Goal: Use online tool/utility: Utilize a website feature to perform a specific function

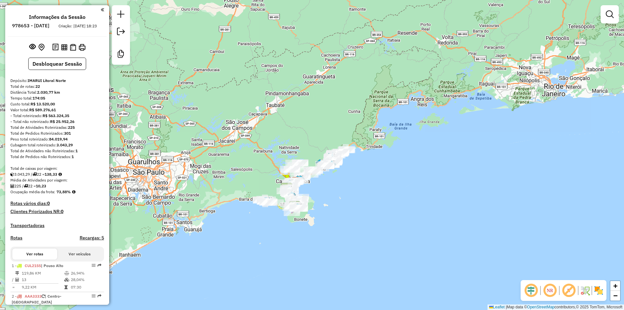
scroll to position [262, 0]
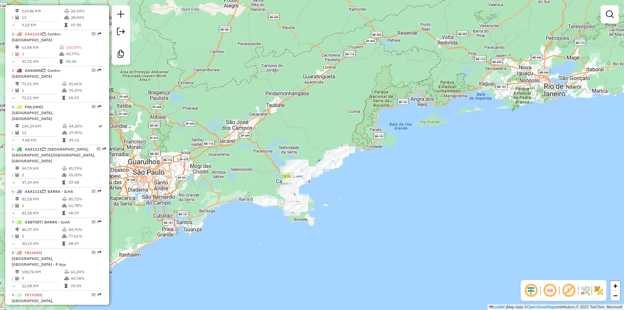
drag, startPoint x: 267, startPoint y: 131, endPoint x: 255, endPoint y: 97, distance: 35.8
click at [255, 97] on div "Janela de atendimento Grade de atendimento Capacidade Transportadoras Veículos …" at bounding box center [312, 155] width 624 height 310
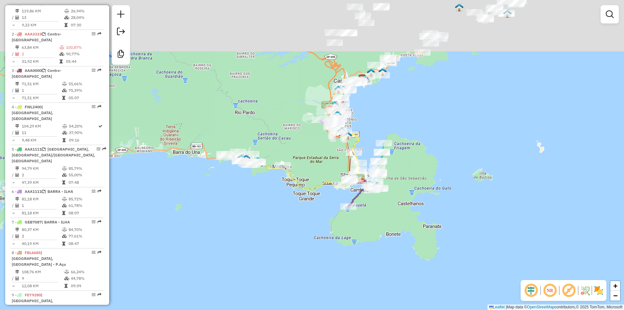
drag, startPoint x: 322, startPoint y: 126, endPoint x: 293, endPoint y: 243, distance: 120.4
click at [293, 244] on div "Janela de atendimento Grade de atendimento Capacidade Transportadoras Veículos …" at bounding box center [312, 155] width 624 height 310
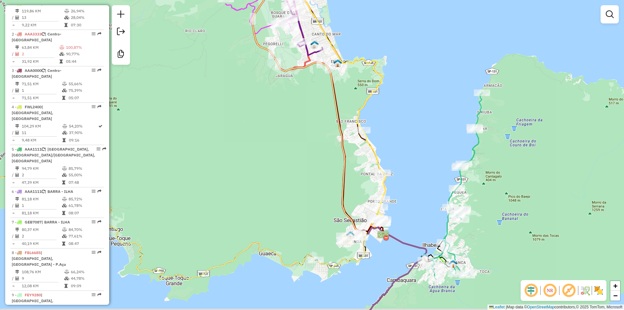
drag, startPoint x: 370, startPoint y: 196, endPoint x: 357, endPoint y: 162, distance: 36.2
click at [357, 162] on div "Janela de atendimento Grade de atendimento Capacidade Transportadoras Veículos …" at bounding box center [312, 155] width 624 height 310
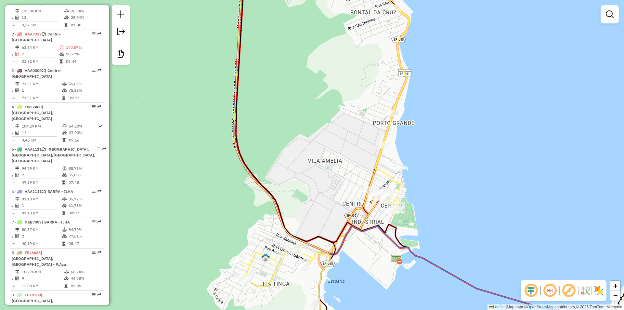
drag, startPoint x: 411, startPoint y: 155, endPoint x: 407, endPoint y: 176, distance: 21.0
click at [407, 175] on div "Janela de atendimento Grade de atendimento Capacidade Transportadoras Veículos …" at bounding box center [312, 155] width 624 height 310
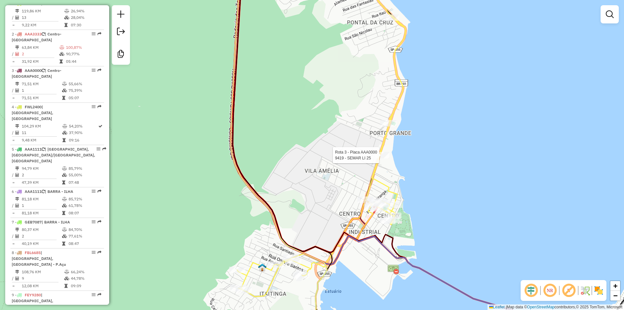
click at [378, 158] on div at bounding box center [381, 155] width 16 height 6
select select "**********"
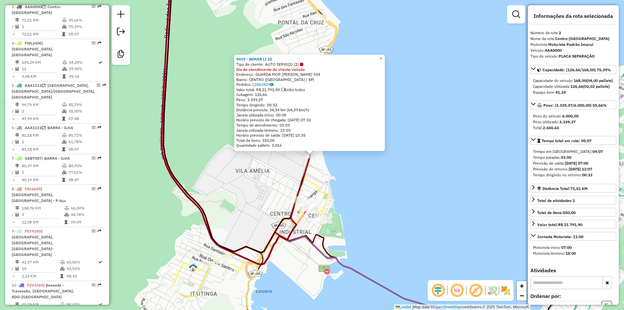
scroll to position [329, 0]
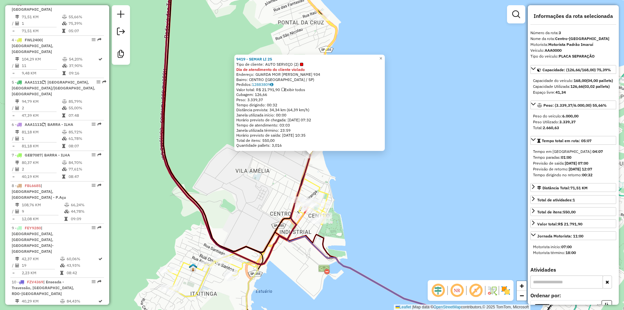
click at [353, 199] on div "9419 - SEMAR LI 25 Tipo de cliente: AUTO SERVIÇO (2) Dia de atendimento do clie…" at bounding box center [312, 155] width 624 height 310
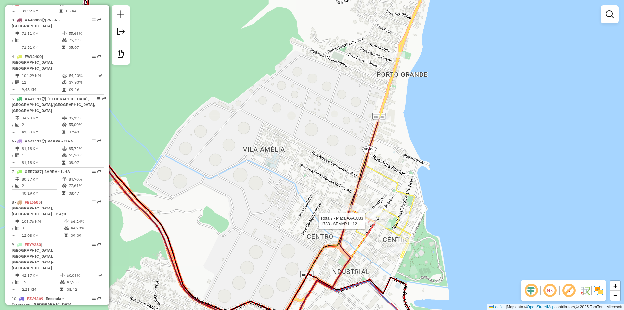
select select "**********"
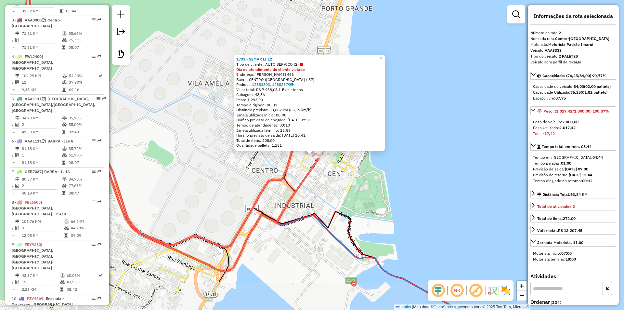
scroll to position [292, 0]
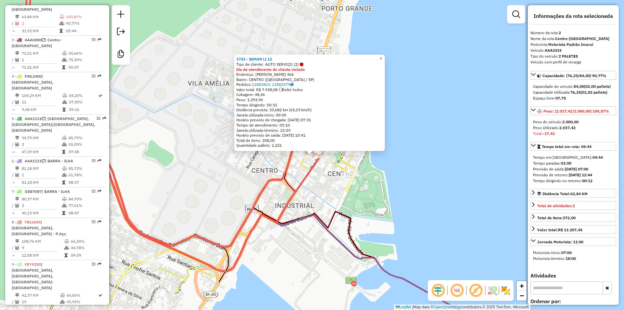
click at [186, 177] on div "1733 - SEMAR LI 12 Tipo de cliente: AUTO SERVIÇO (2) Dia de atendimento do clie…" at bounding box center [312, 155] width 624 height 310
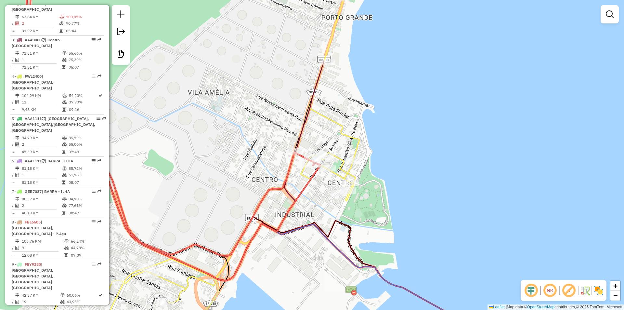
drag, startPoint x: 192, startPoint y: 160, endPoint x: 200, endPoint y: 317, distance: 156.8
click at [200, 309] on html "Aguarde... Pop-up bloqueado! Seu navegador bloqueou automáticamente a abertura …" at bounding box center [312, 155] width 624 height 310
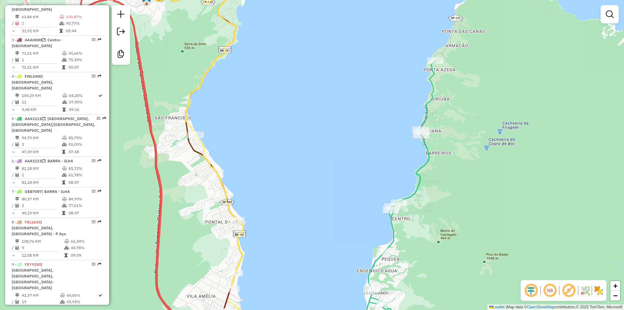
drag, startPoint x: 288, startPoint y: 144, endPoint x: 303, endPoint y: 171, distance: 30.4
click at [299, 272] on div "Janela de atendimento Grade de atendimento Capacidade Transportadoras Veículos …" at bounding box center [312, 155] width 624 height 310
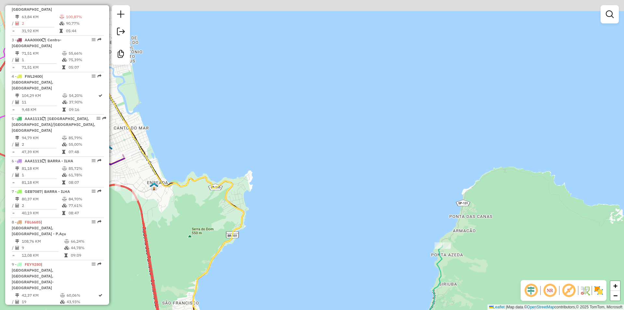
drag, startPoint x: 297, startPoint y: 139, endPoint x: 223, endPoint y: 135, distance: 73.8
click at [291, 259] on div "Janela de atendimento Grade de atendimento Capacidade Transportadoras Veículos …" at bounding box center [312, 155] width 624 height 310
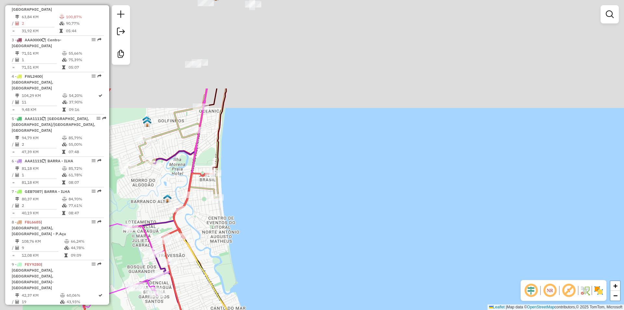
drag, startPoint x: 282, startPoint y: 198, endPoint x: 320, endPoint y: 248, distance: 62.3
click at [320, 248] on div "Janela de atendimento Grade de atendimento Capacidade Transportadoras Veículos …" at bounding box center [312, 155] width 624 height 310
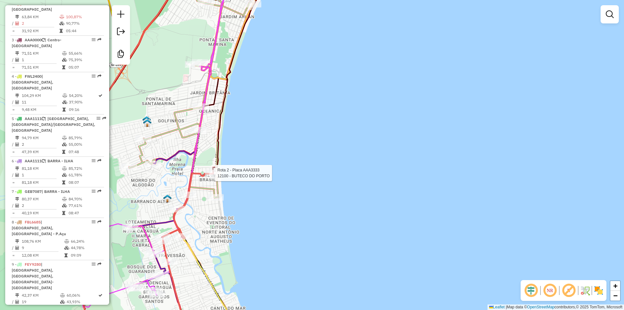
select select "**********"
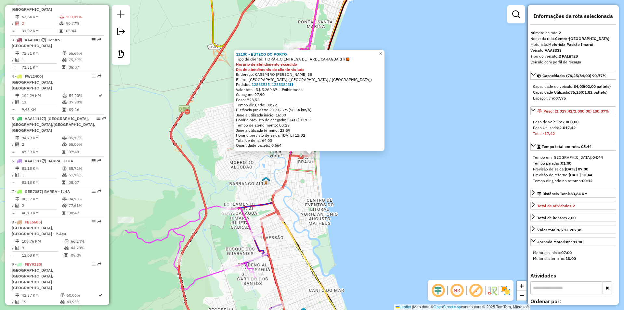
click at [353, 229] on div "12100 - BUTECO DO PORTO Tipo de cliente: HORÁRIO ENTREGA DE TARDE CARAGUA (H) H…" at bounding box center [312, 155] width 624 height 310
